Goal: Transaction & Acquisition: Subscribe to service/newsletter

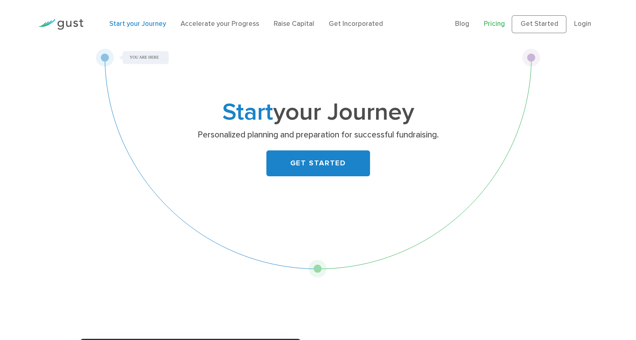
click at [500, 25] on link "Pricing" at bounding box center [493, 24] width 21 height 8
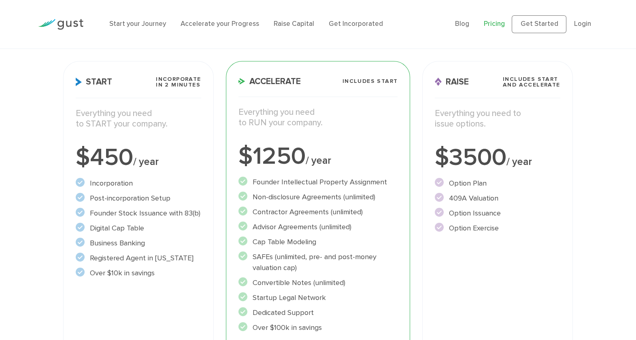
scroll to position [110, 0]
click at [460, 75] on div "Raise Includes START and ACCELERATE Everything you need to issue options. $3500…" at bounding box center [497, 234] width 150 height 346
click at [484, 107] on div "Raise Includes START and ACCELERATE Everything you need to issue options. $3500…" at bounding box center [497, 234] width 150 height 346
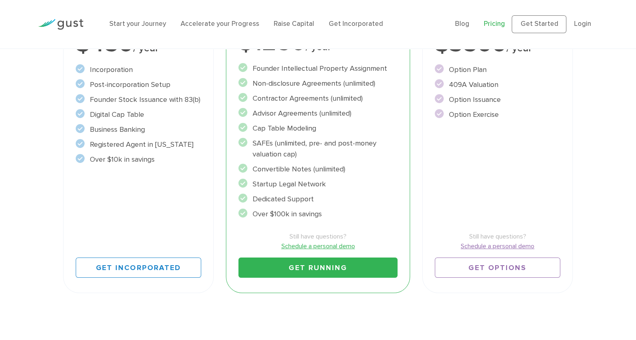
scroll to position [227, 0]
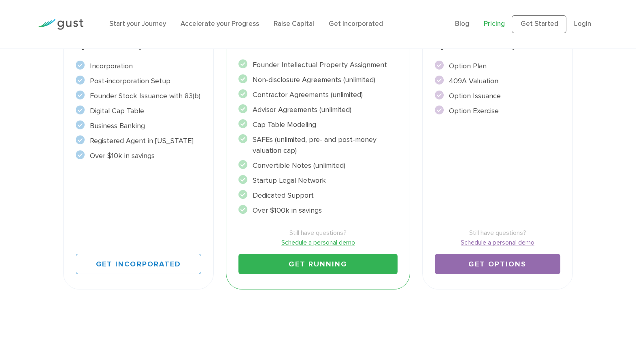
click at [498, 267] on link "Get Options" at bounding box center [496, 264] width 125 height 20
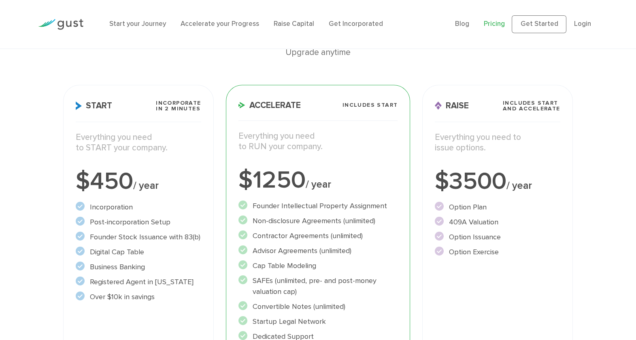
scroll to position [67, 0]
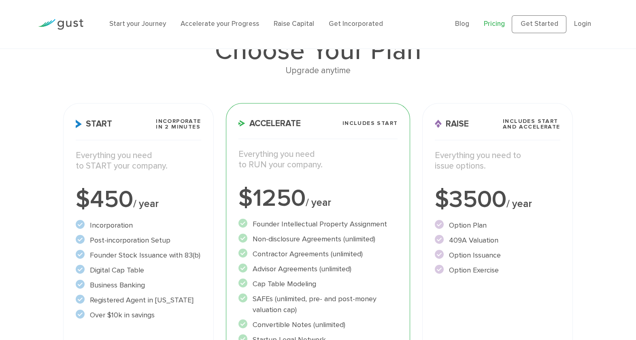
click at [456, 121] on span "Raise" at bounding box center [451, 124] width 34 height 8
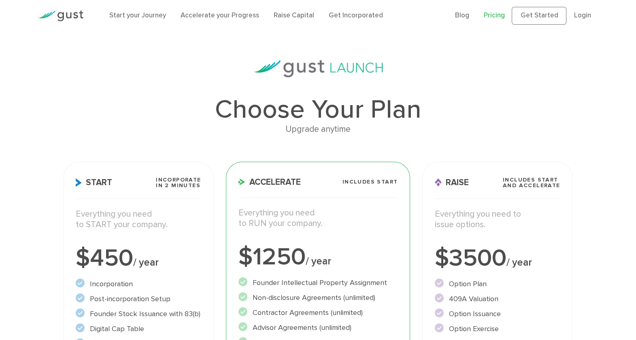
scroll to position [0, 0]
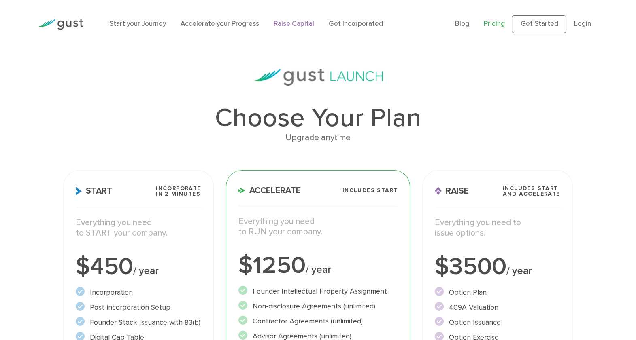
click at [282, 26] on link "Raise Capital" at bounding box center [293, 24] width 40 height 8
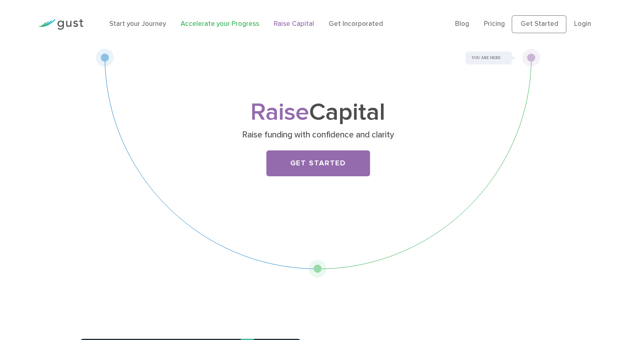
click at [236, 23] on link "Accelerate your Progress" at bounding box center [219, 24] width 78 height 8
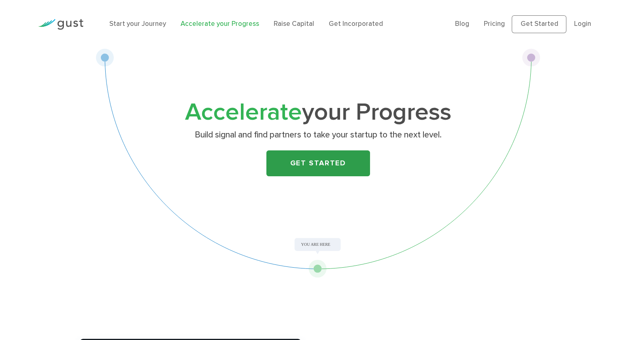
click at [337, 167] on link "Get Started" at bounding box center [318, 163] width 104 height 26
